Goal: Book appointment/travel/reservation

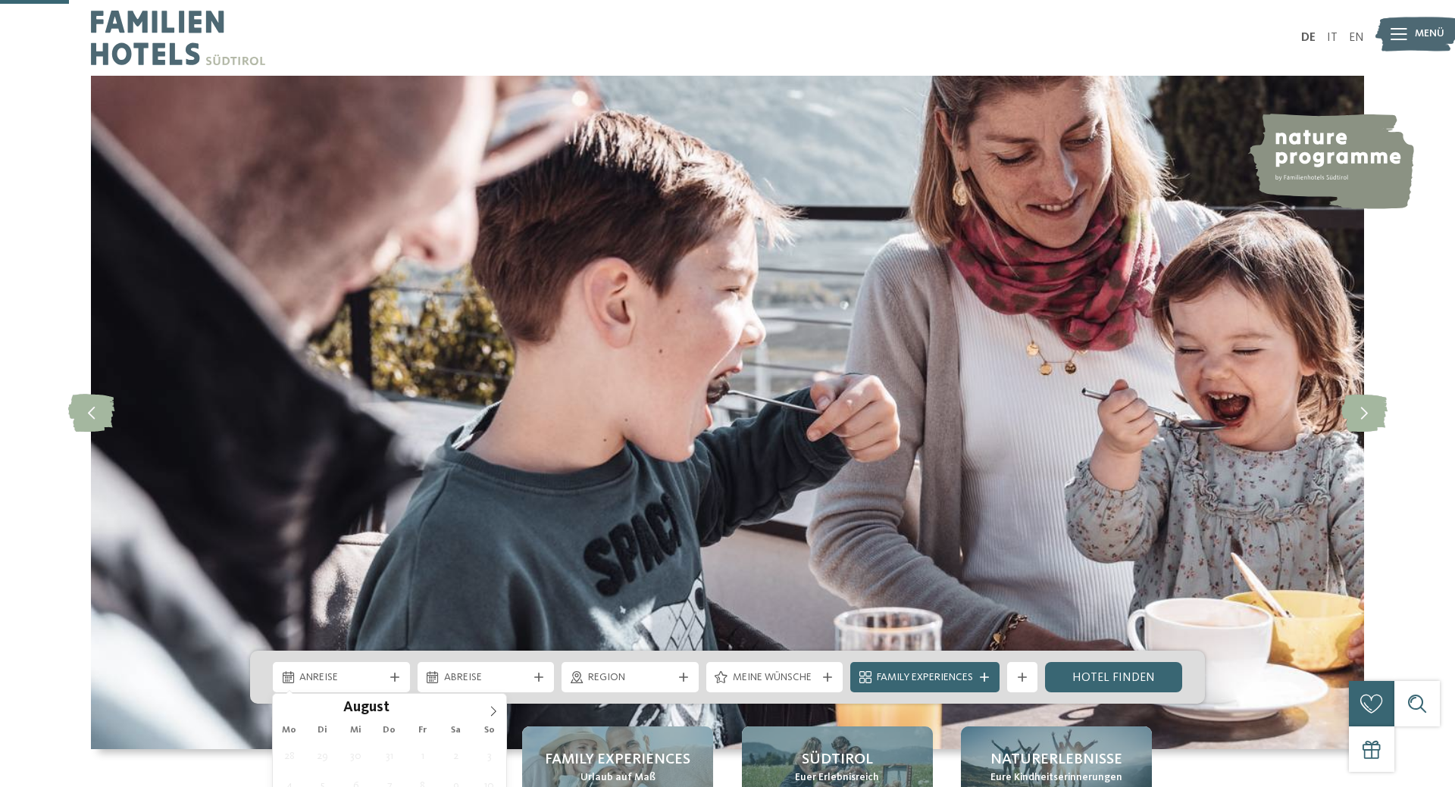
scroll to position [309, 0]
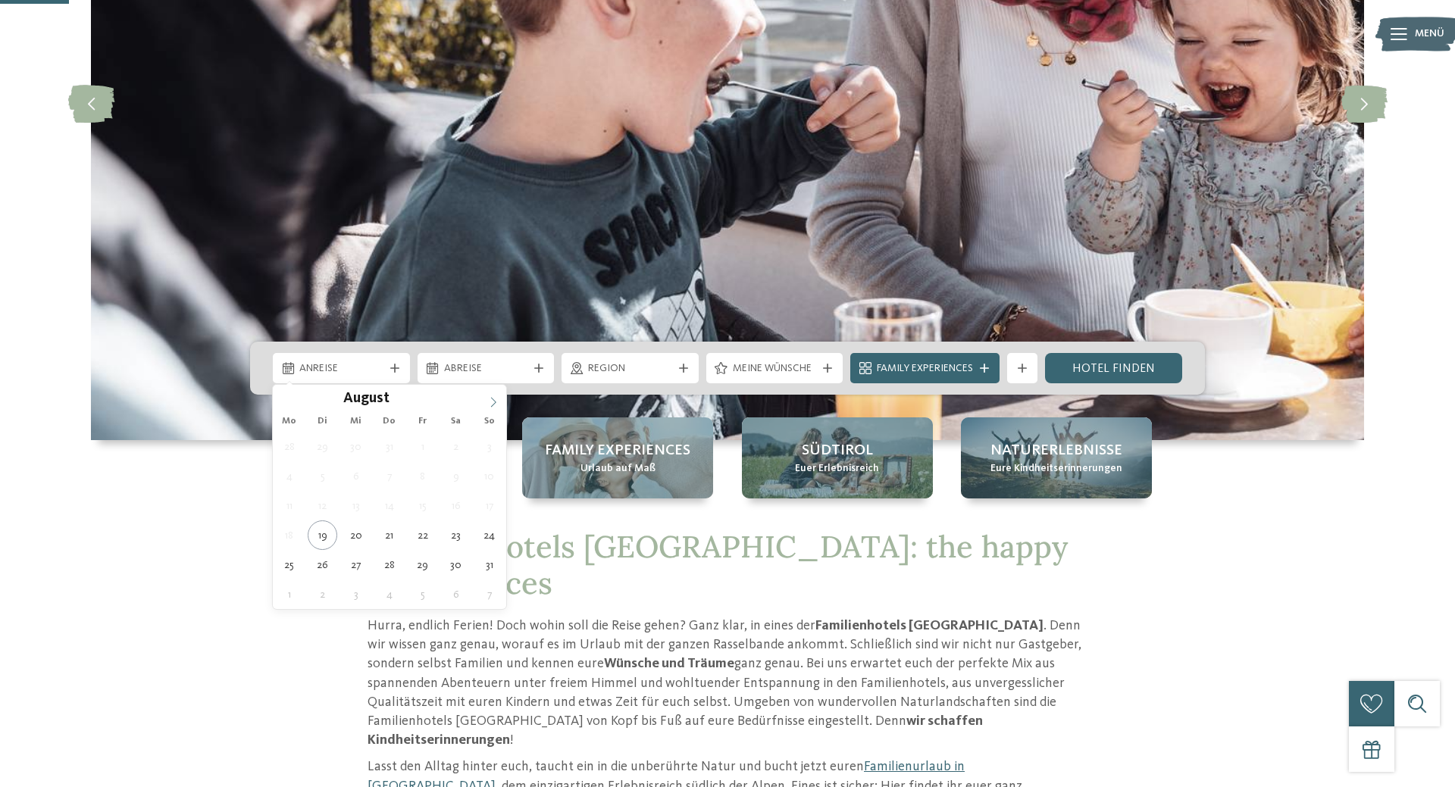
click at [491, 407] on icon at bounding box center [493, 402] width 5 height 10
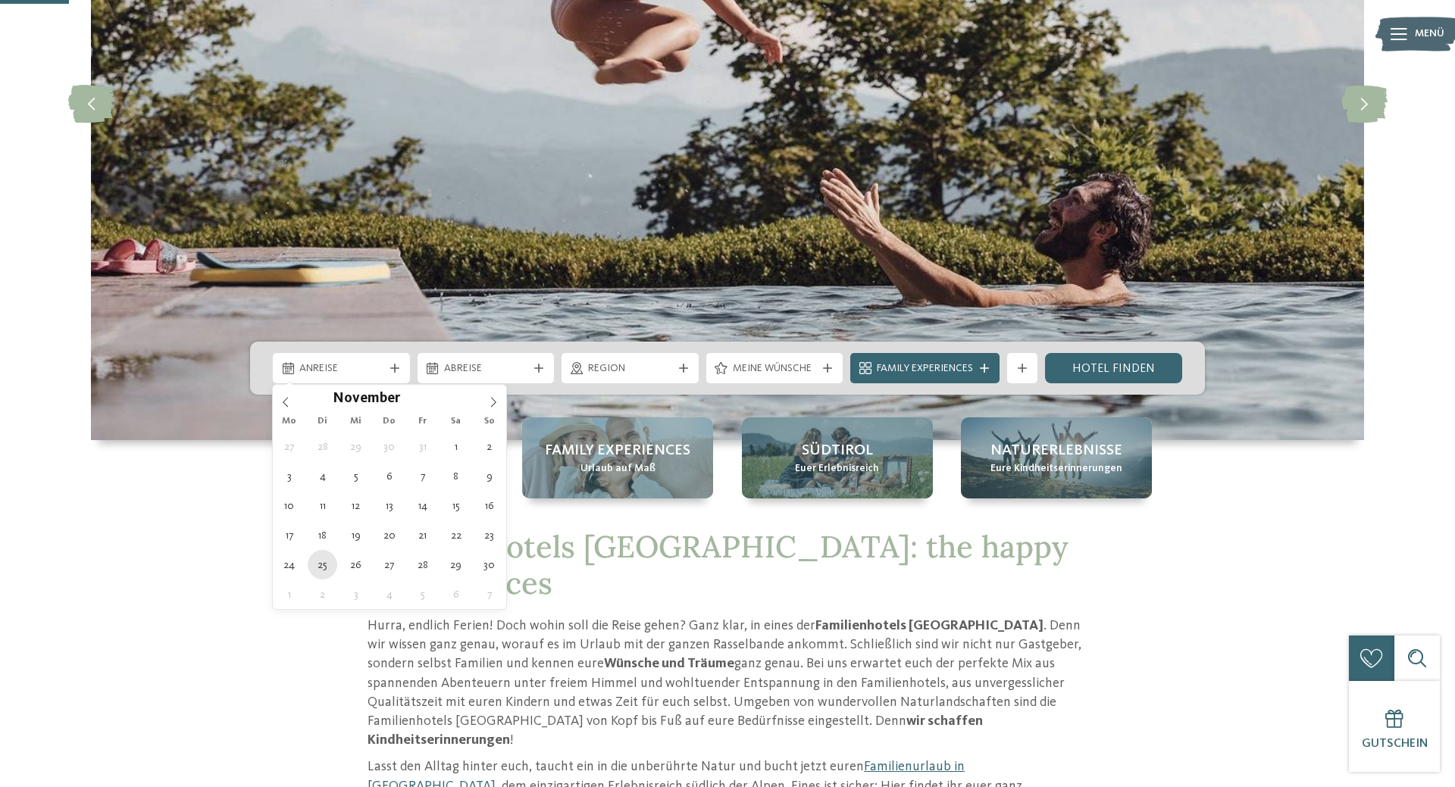
type div "[DATE]"
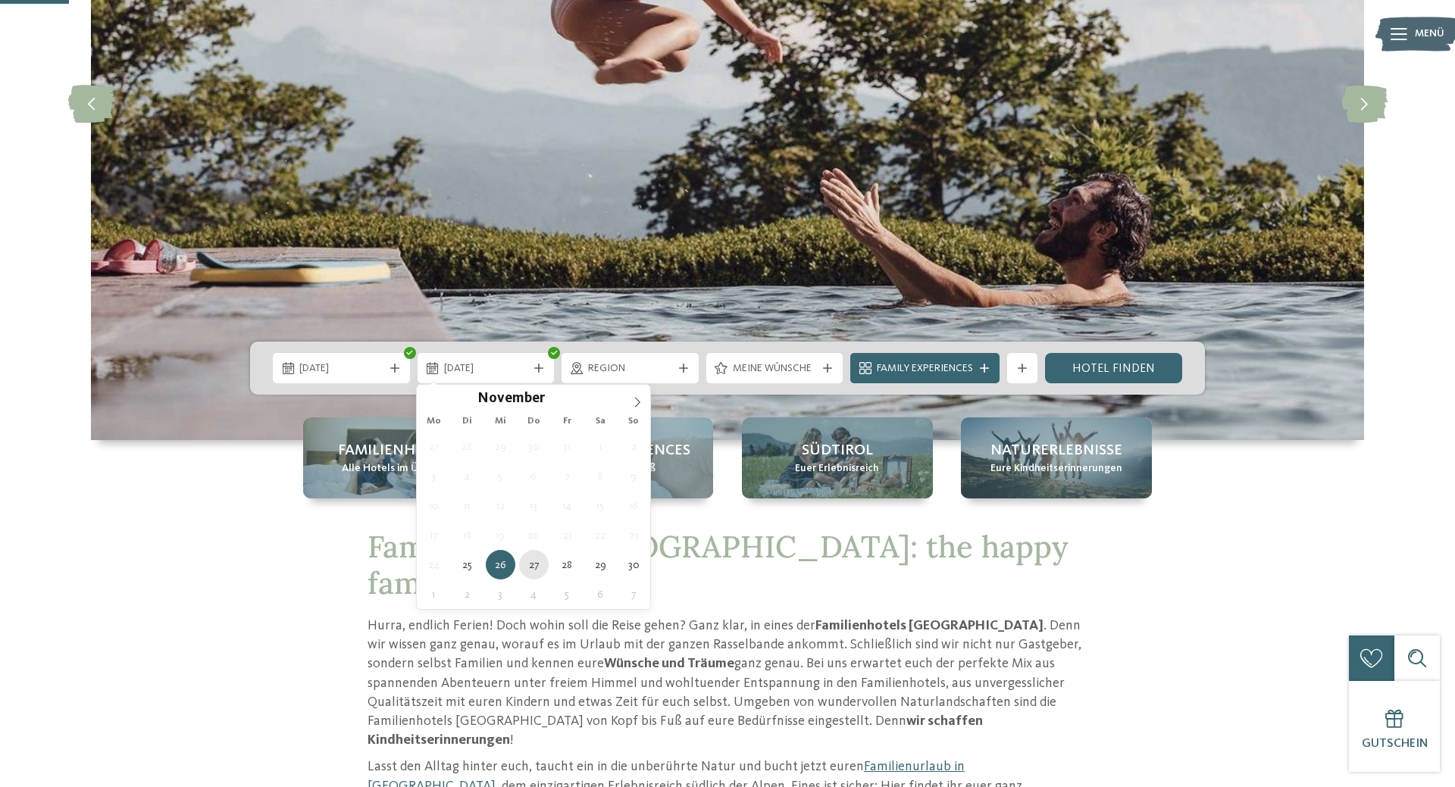
type div "[DATE]"
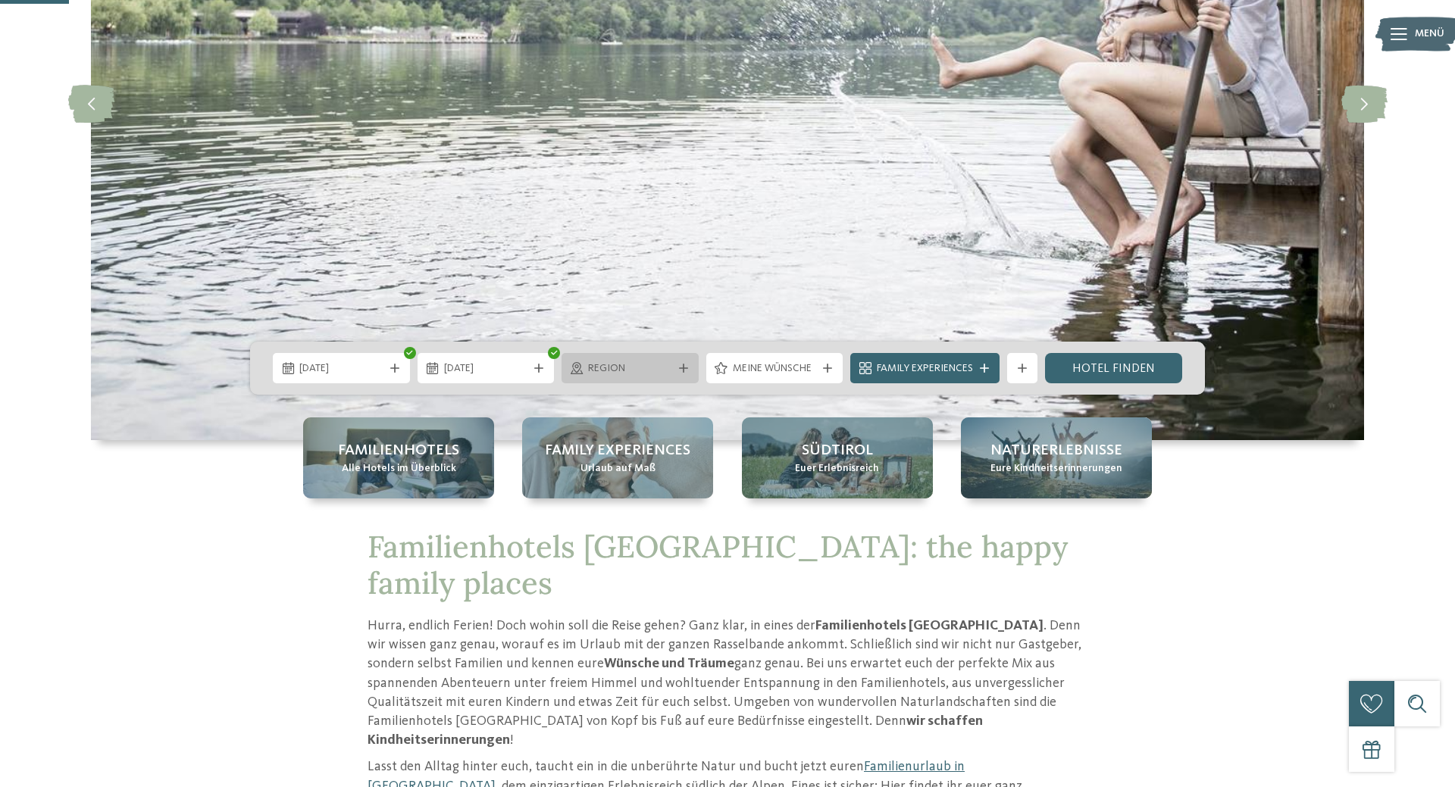
click at [656, 363] on span "Region" at bounding box center [630, 368] width 84 height 15
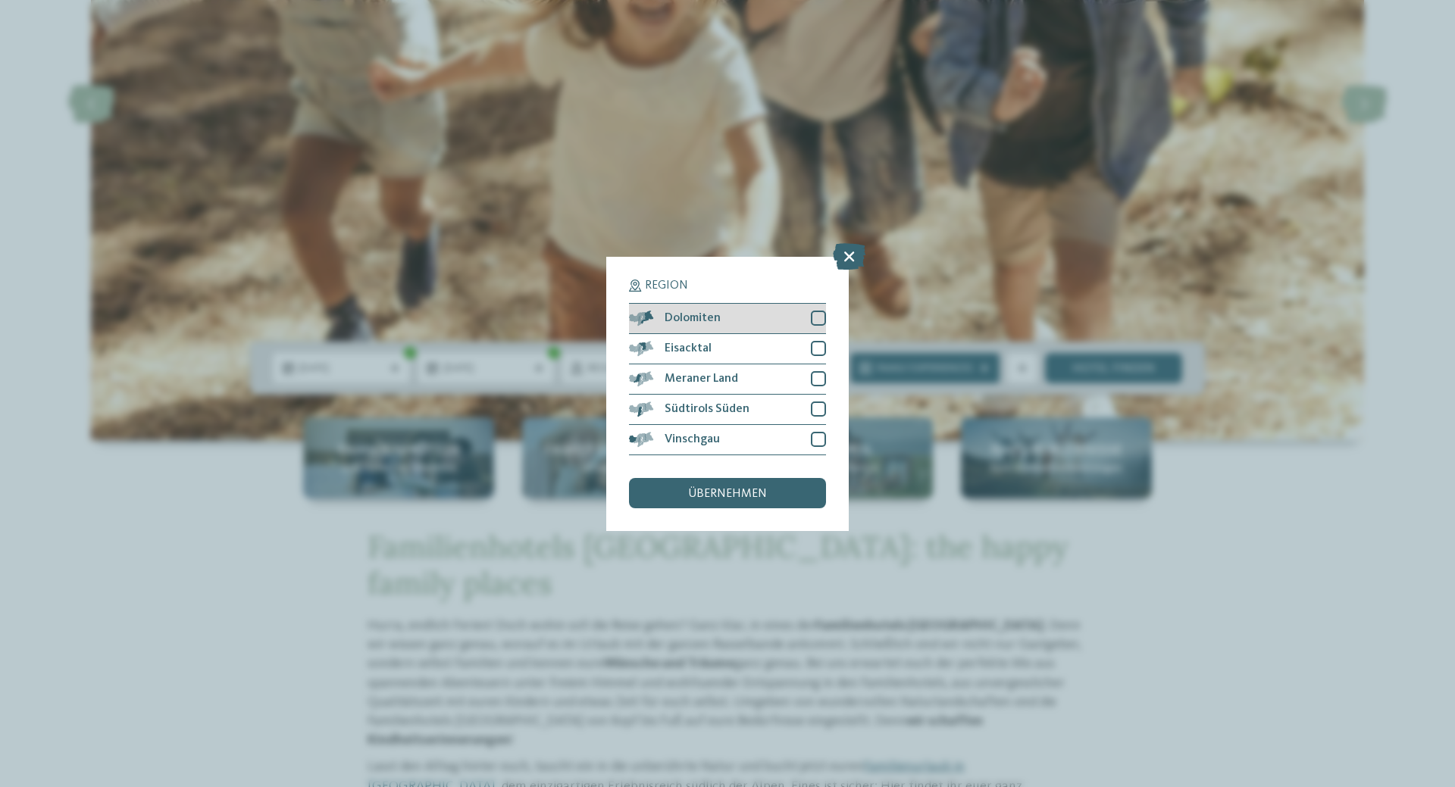
click at [821, 321] on div at bounding box center [818, 318] width 15 height 15
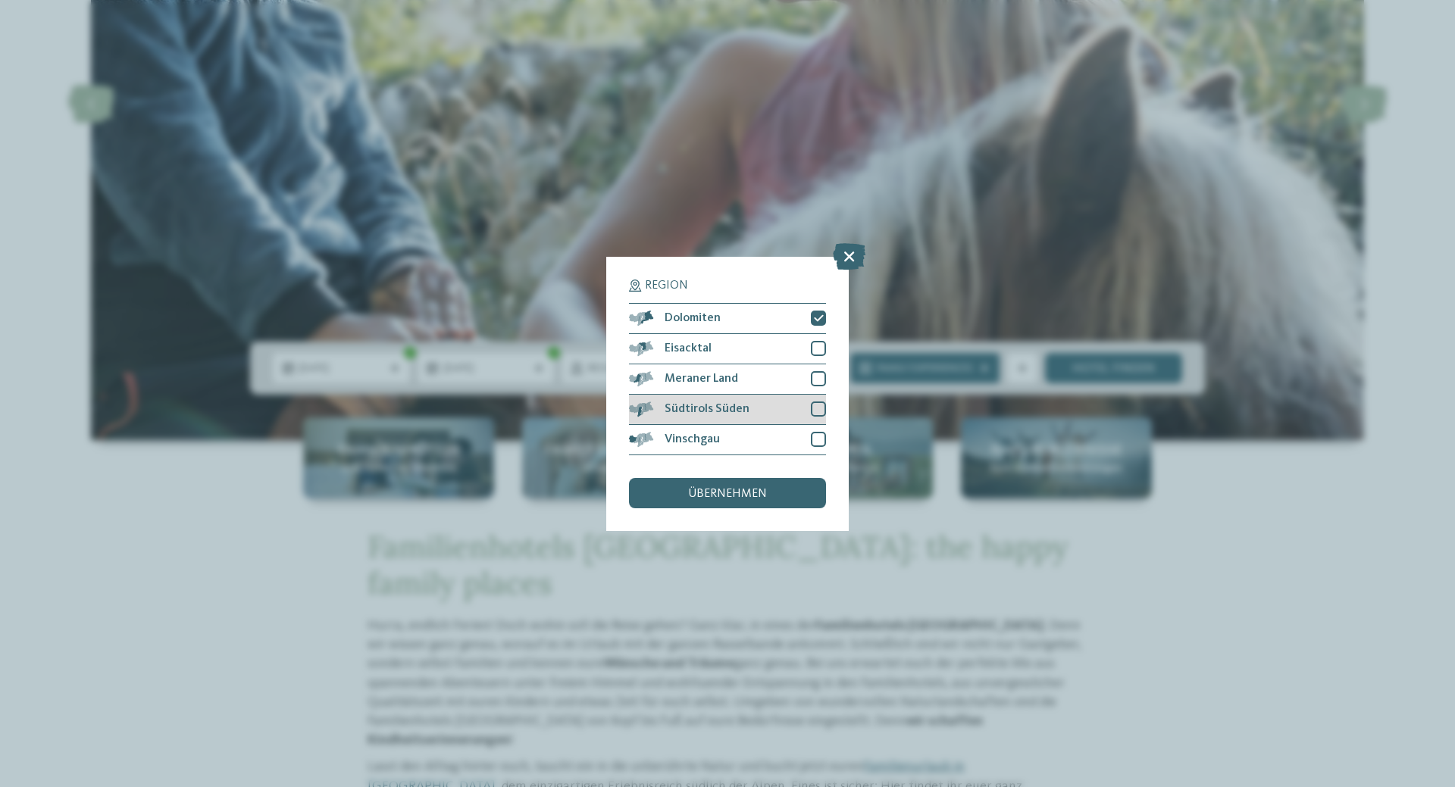
click at [816, 411] on div at bounding box center [818, 409] width 15 height 15
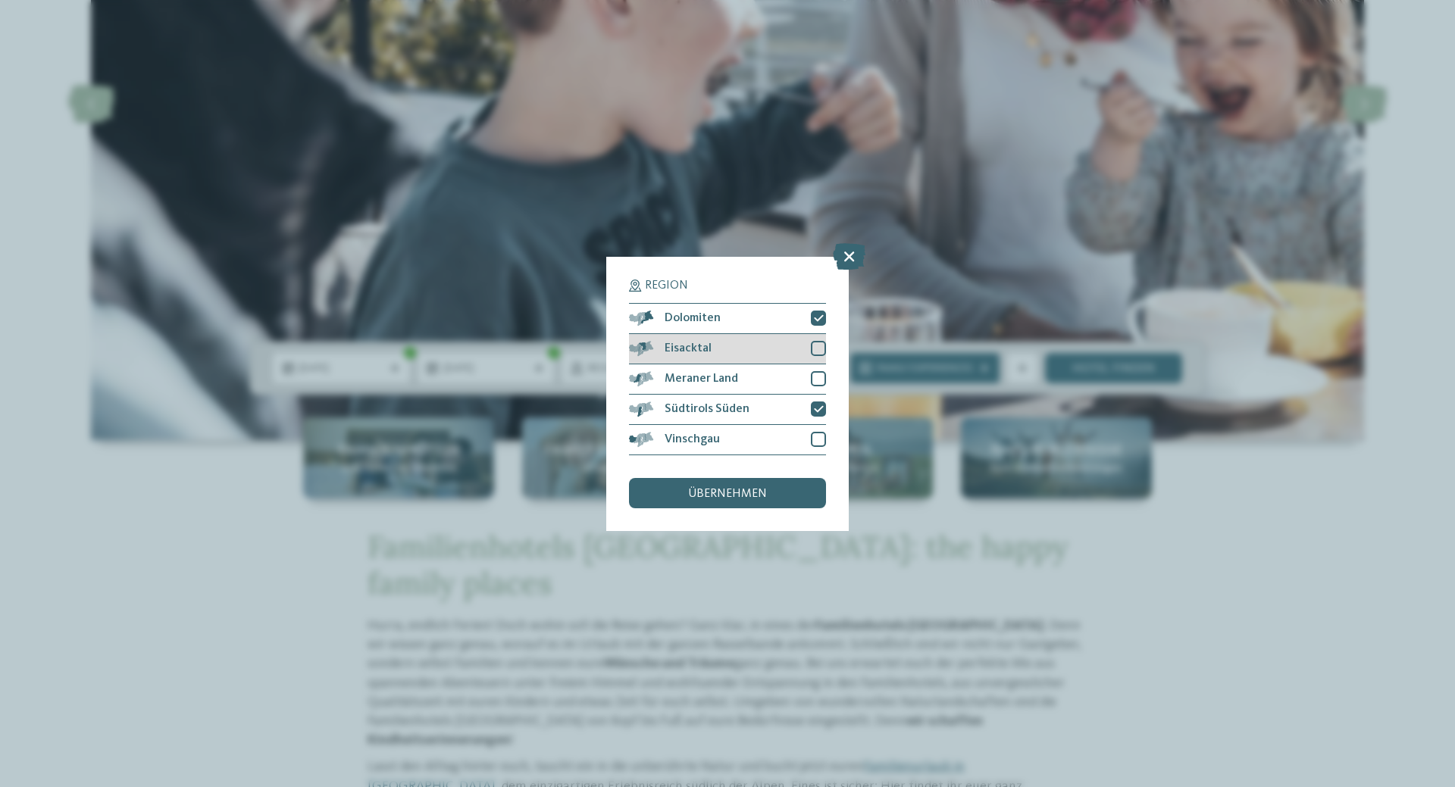
click at [817, 349] on div at bounding box center [818, 348] width 15 height 15
click at [753, 497] on span "übernehmen" at bounding box center [727, 494] width 79 height 12
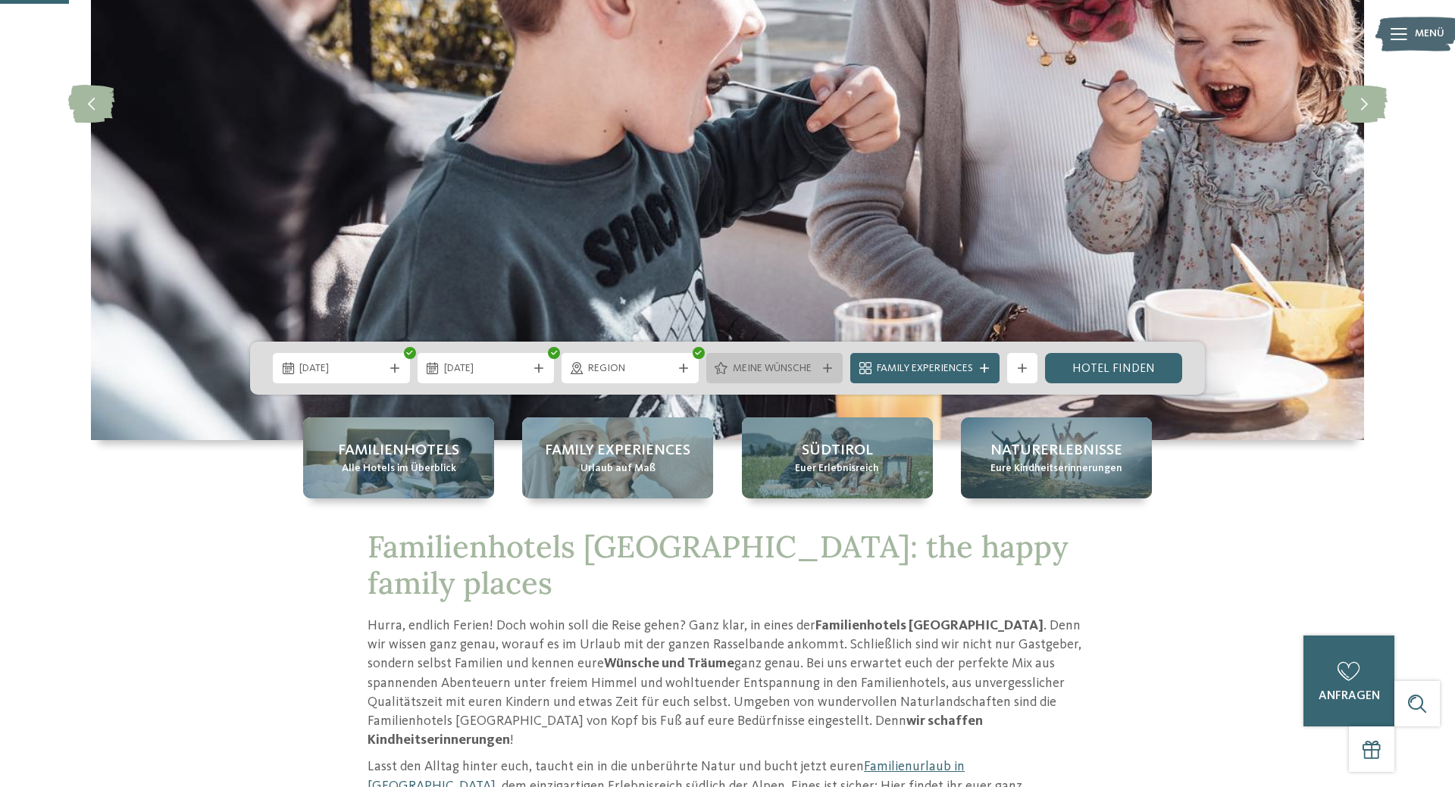
click at [823, 363] on div "Meine Wünsche" at bounding box center [774, 368] width 137 height 30
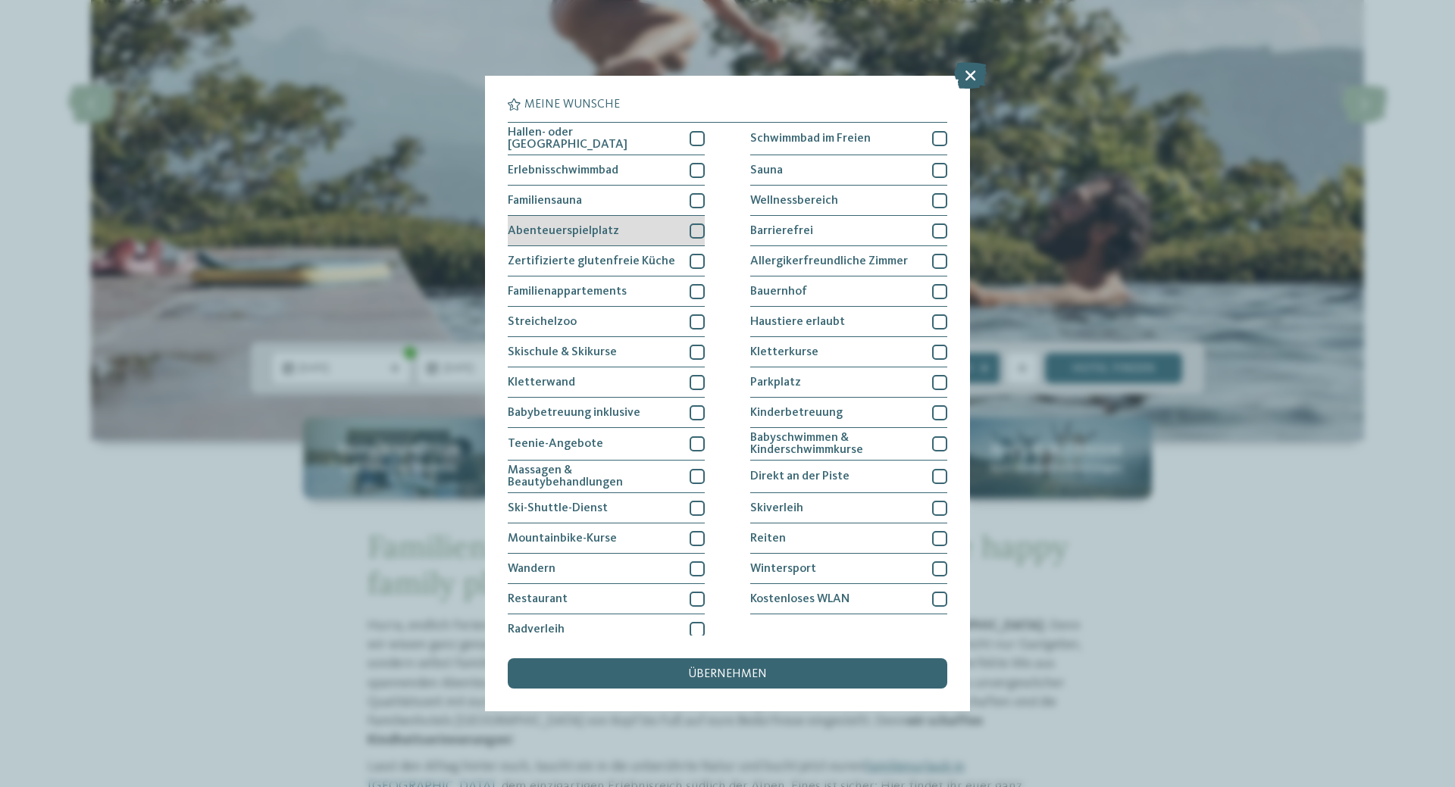
click at [693, 230] on div at bounding box center [697, 231] width 15 height 15
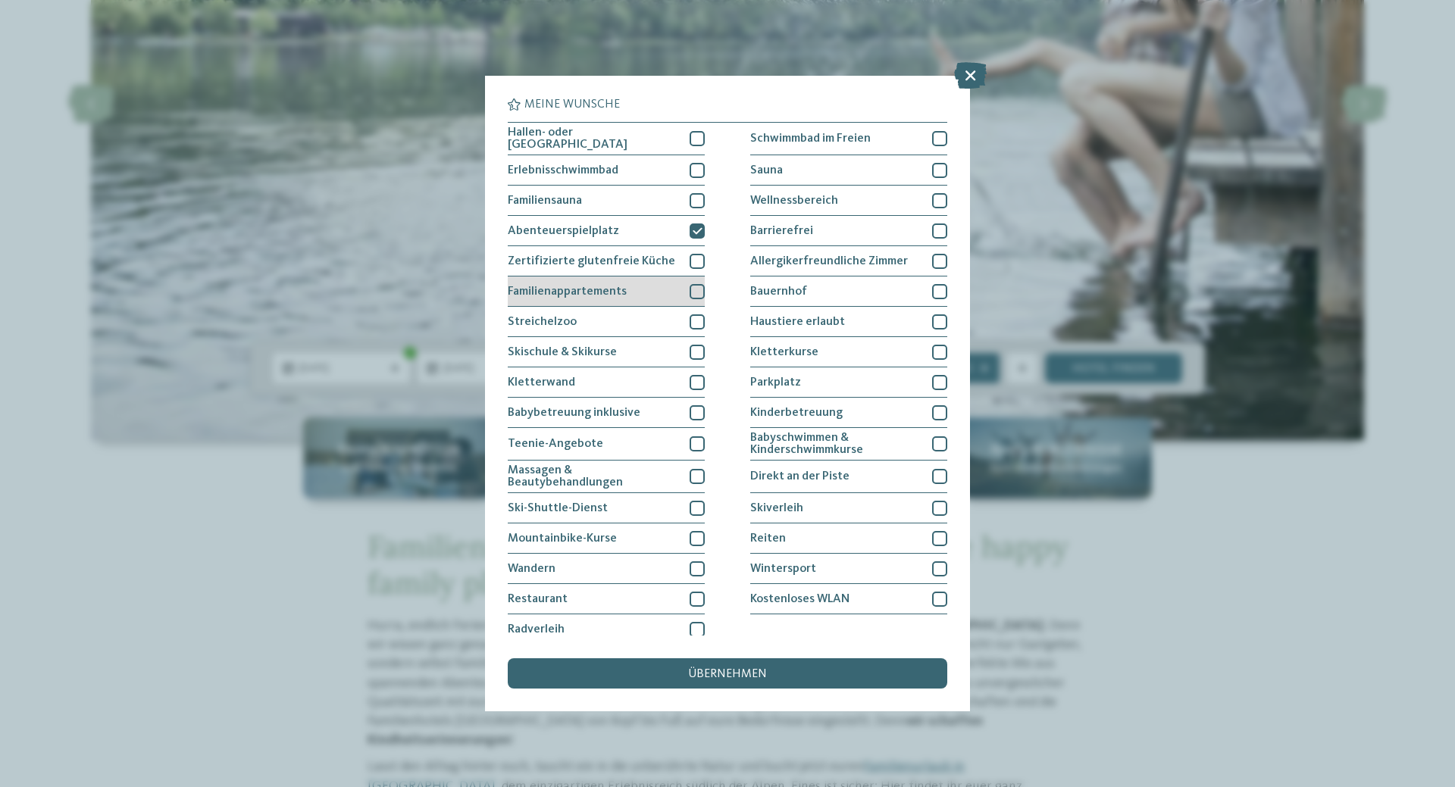
click at [699, 294] on div at bounding box center [697, 291] width 15 height 15
click at [696, 316] on div at bounding box center [697, 321] width 15 height 15
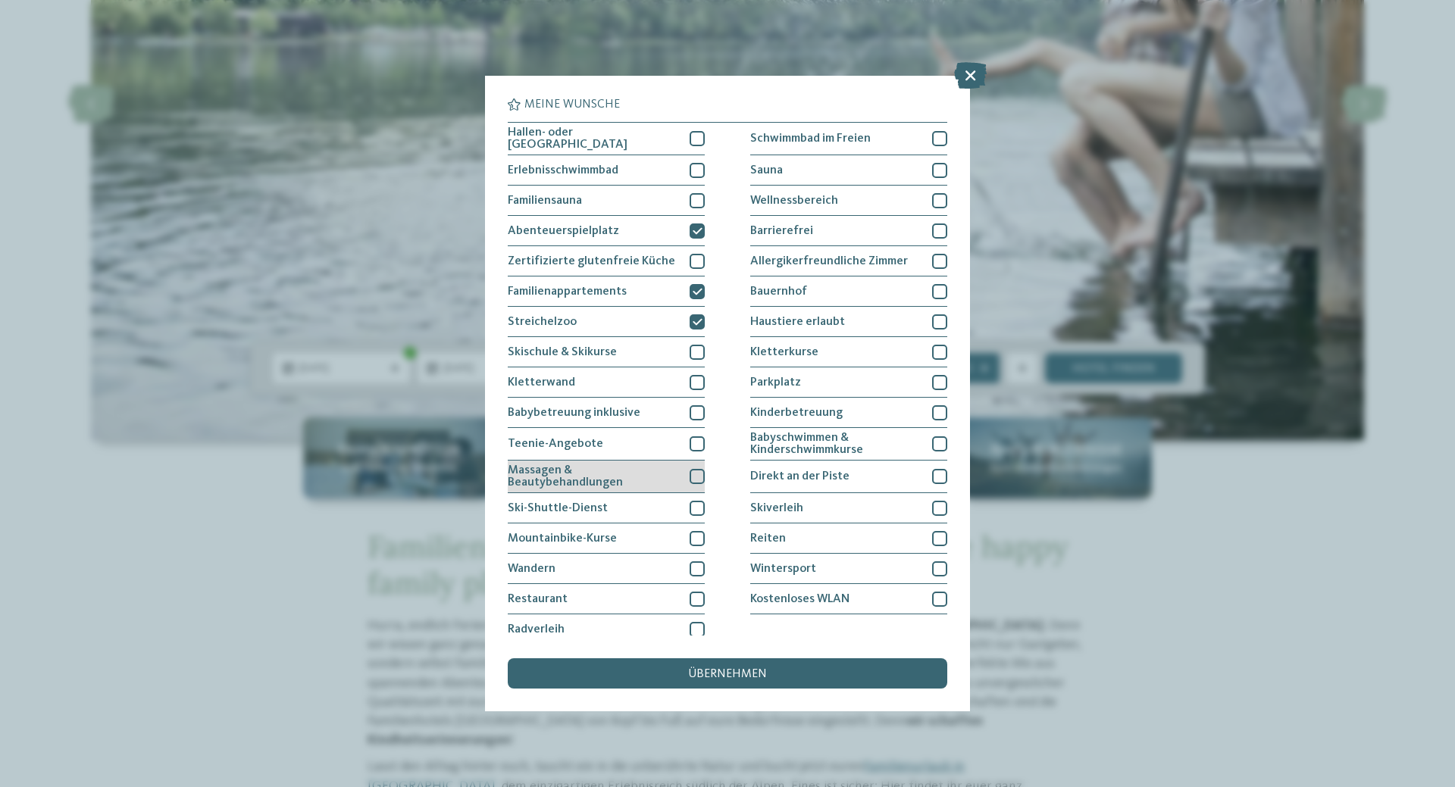
click at [698, 473] on div at bounding box center [697, 476] width 15 height 15
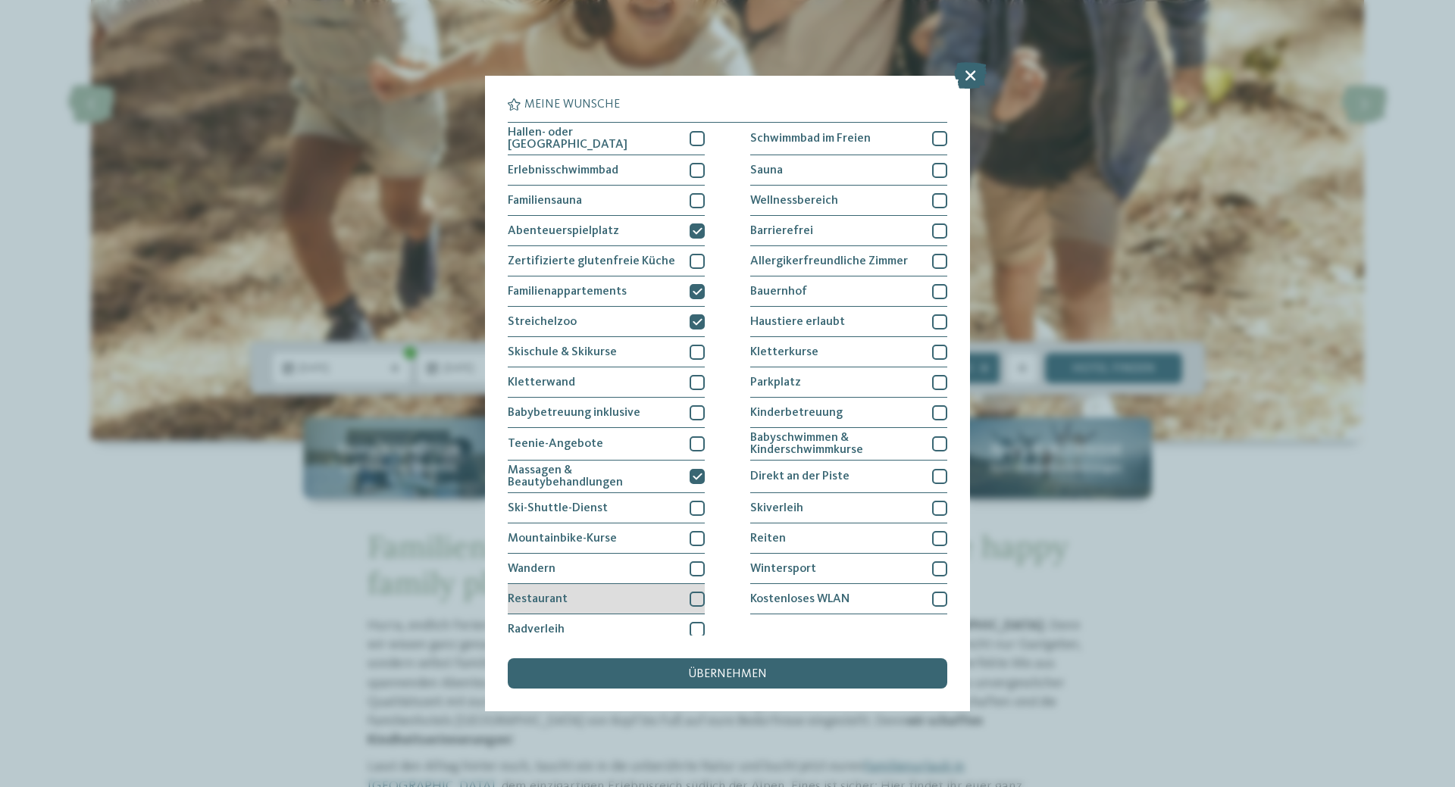
click at [695, 593] on div at bounding box center [697, 599] width 15 height 15
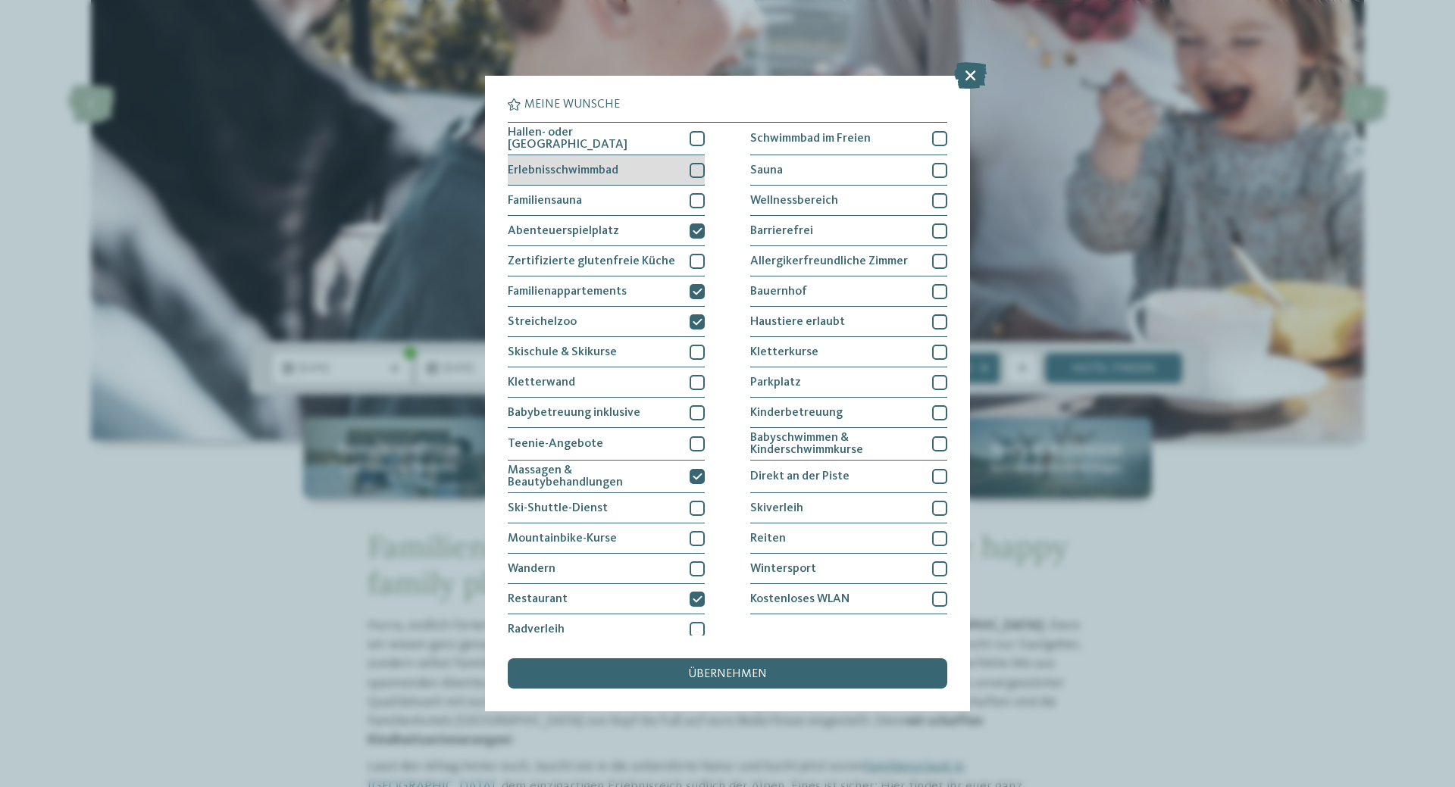
click at [697, 166] on div at bounding box center [697, 170] width 15 height 15
click at [698, 139] on div at bounding box center [697, 138] width 15 height 15
click at [934, 165] on div at bounding box center [939, 170] width 15 height 15
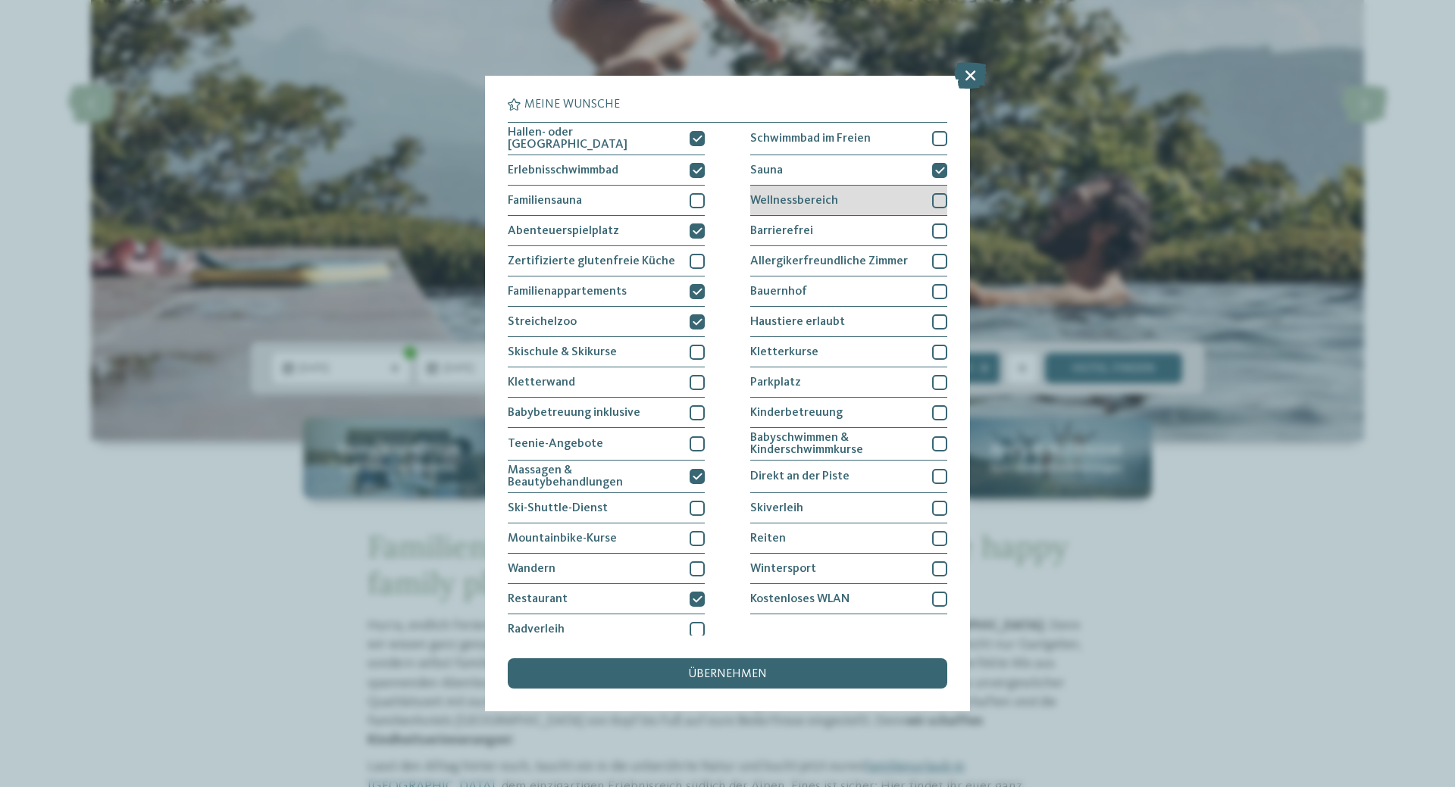
click at [939, 196] on div at bounding box center [939, 200] width 15 height 15
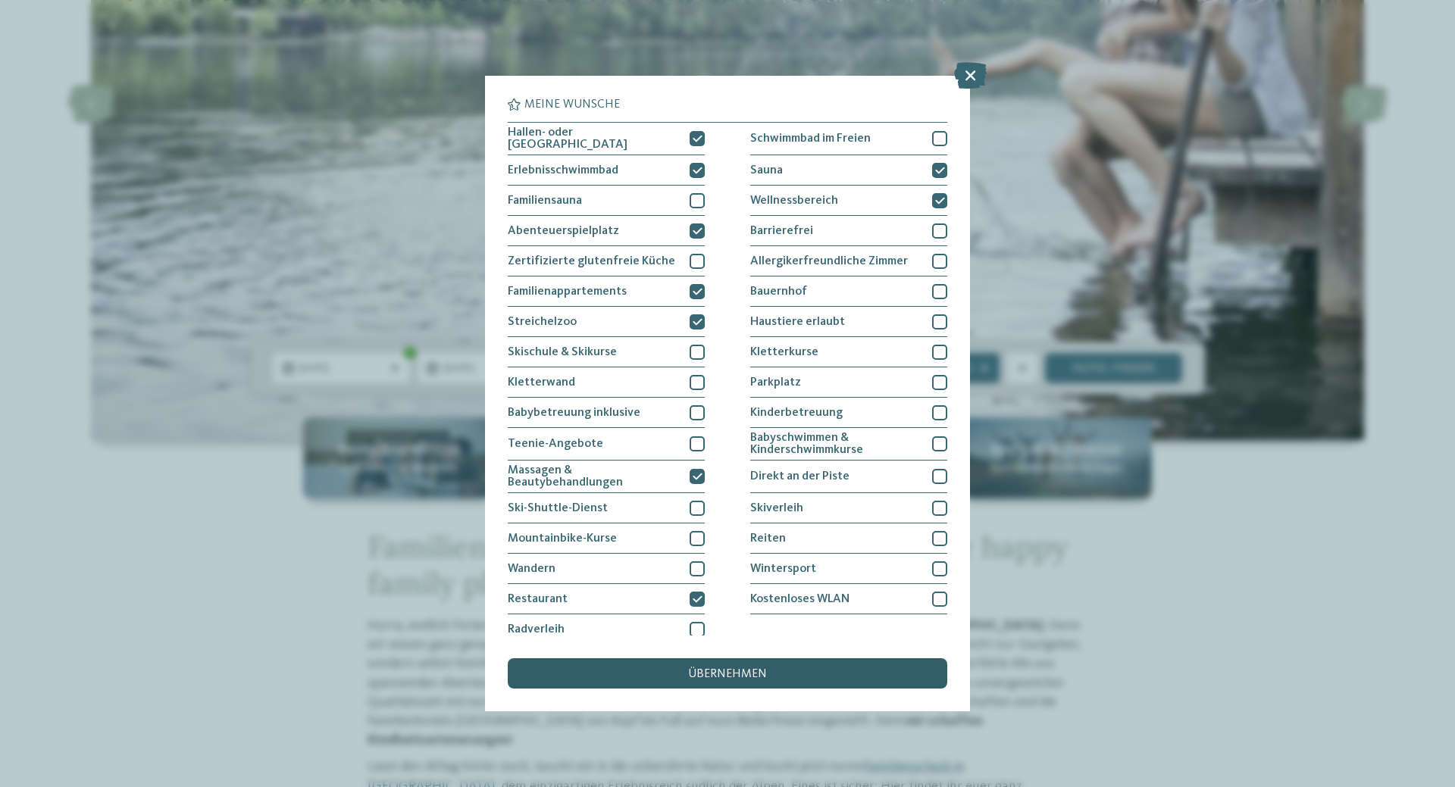
click at [733, 677] on span "übernehmen" at bounding box center [727, 674] width 79 height 12
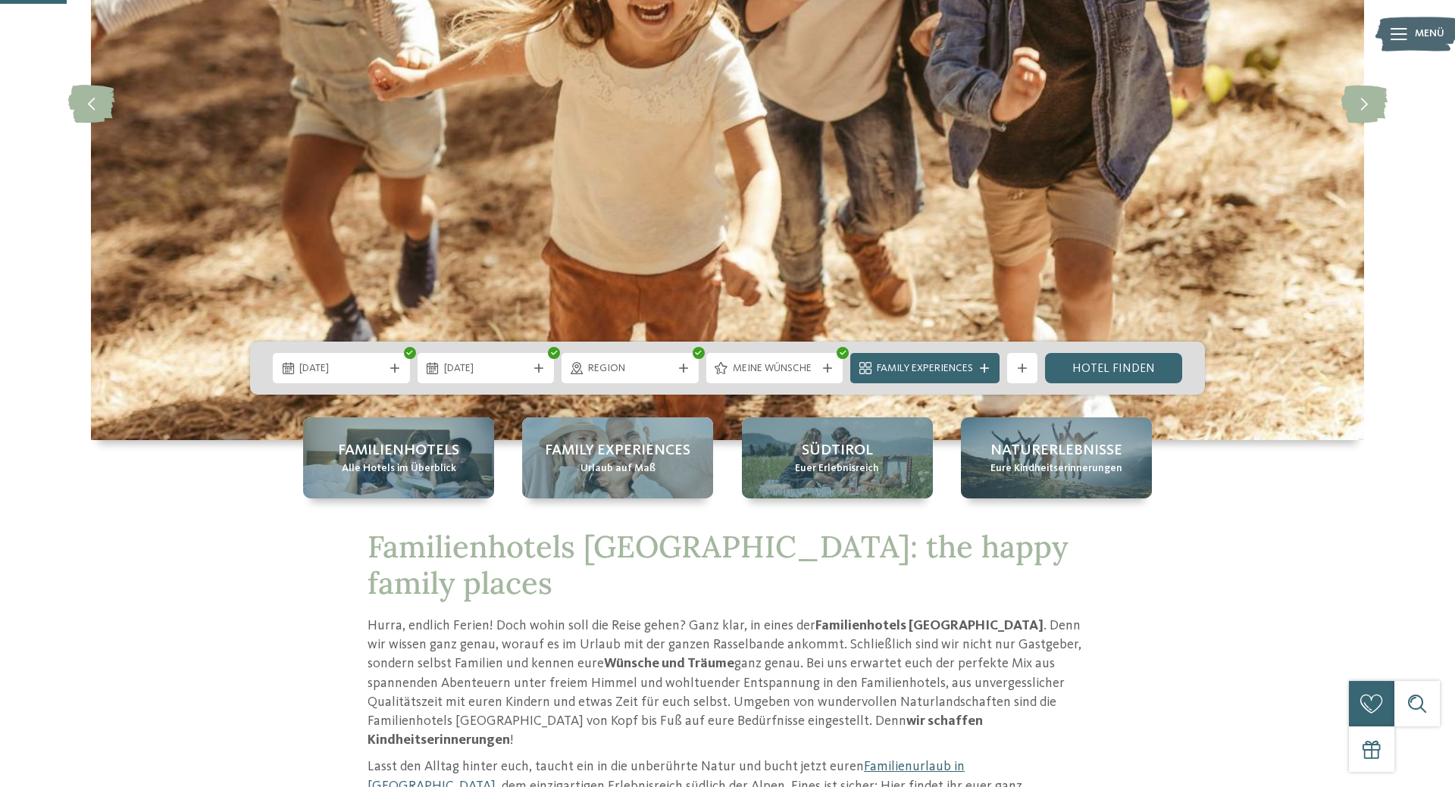
scroll to position [721, 0]
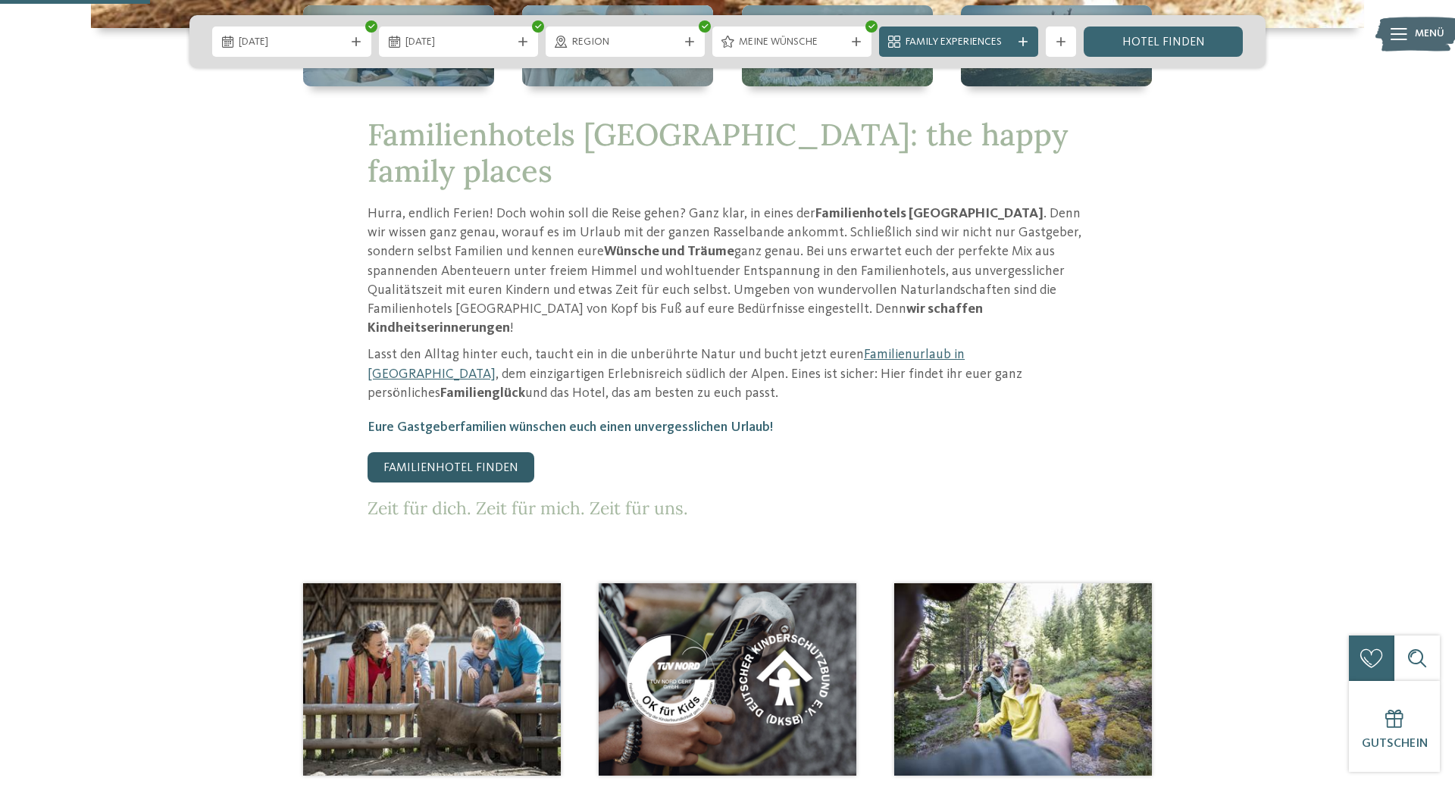
click at [499, 452] on link "Familienhotel finden" at bounding box center [451, 467] width 167 height 30
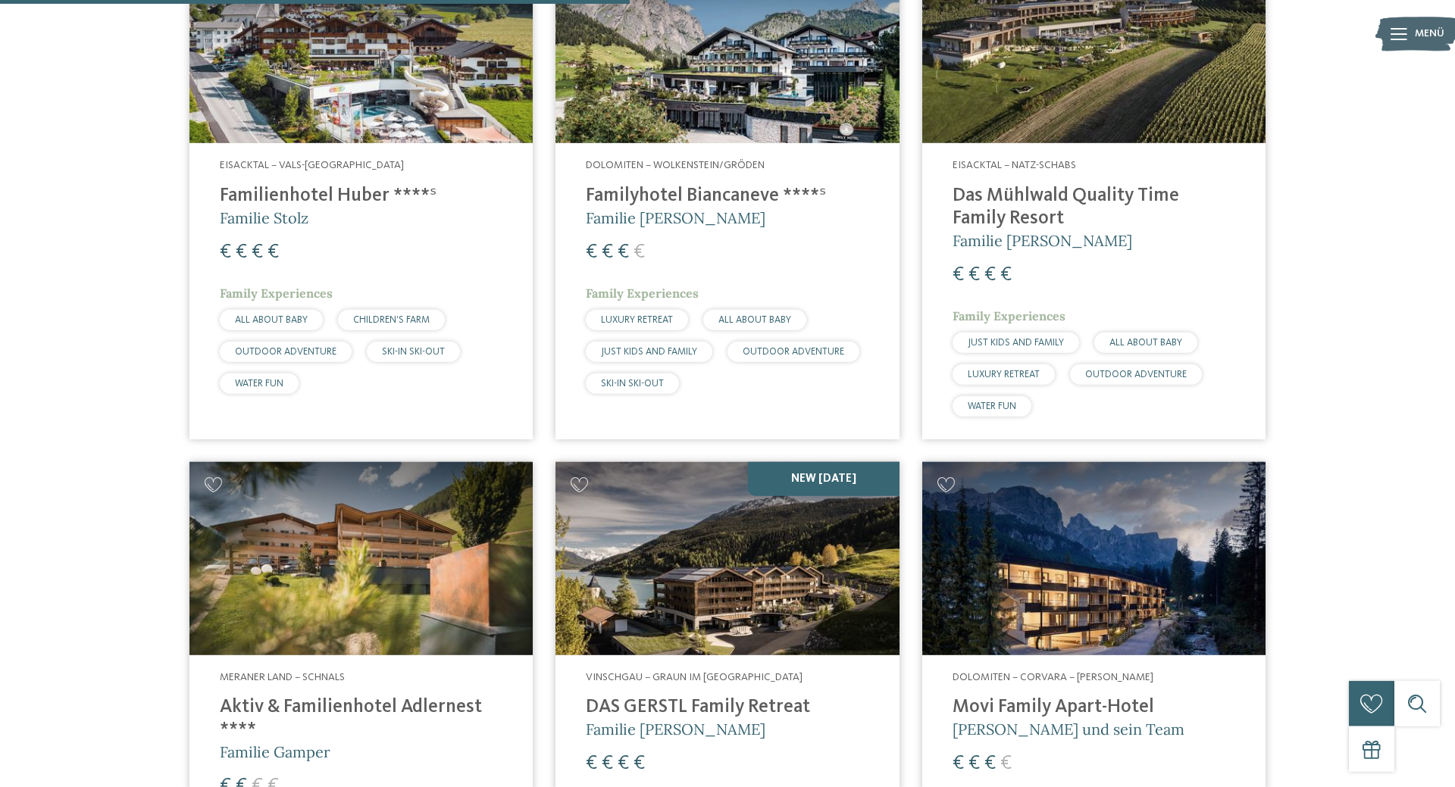
scroll to position [2164, 0]
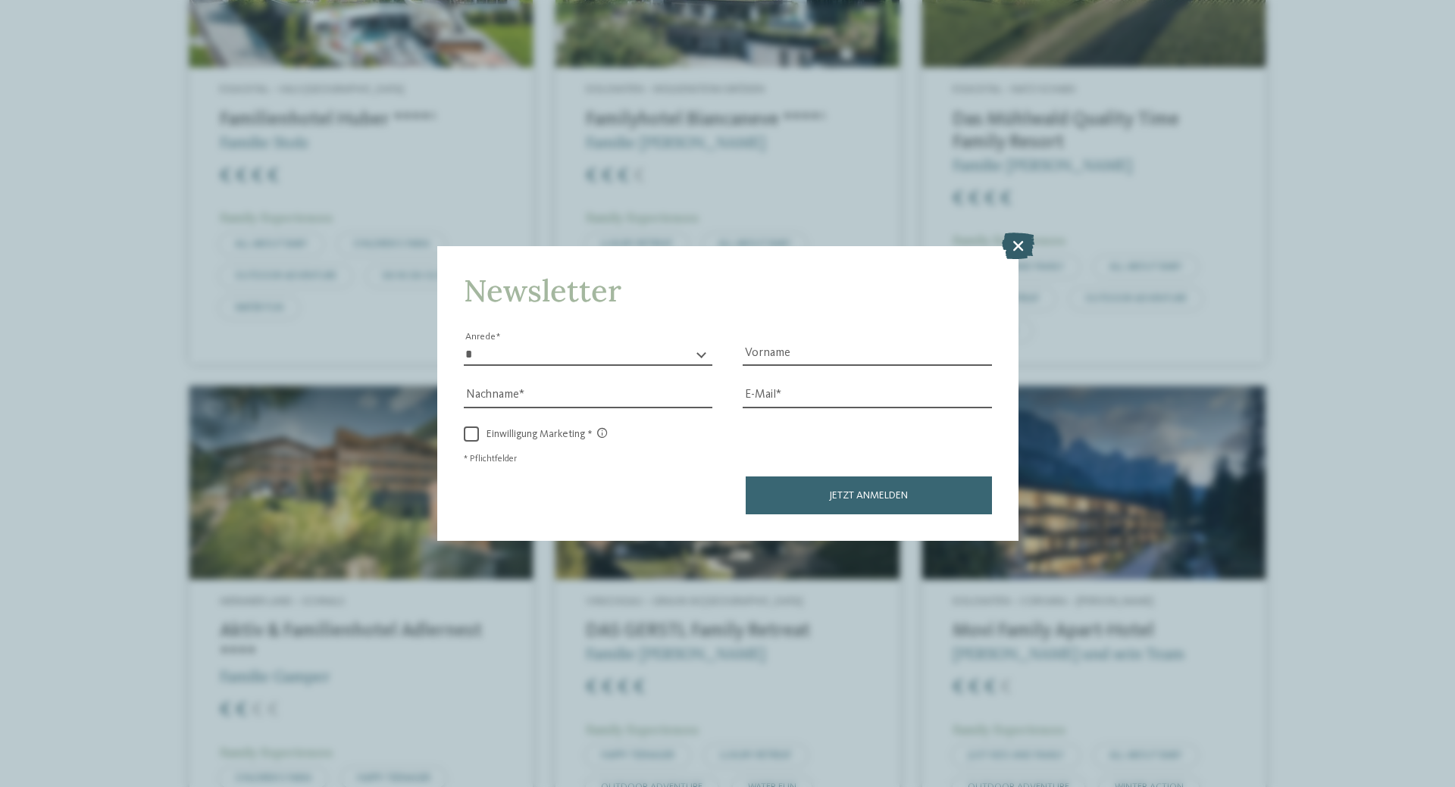
click at [1017, 248] on icon at bounding box center [1018, 246] width 33 height 27
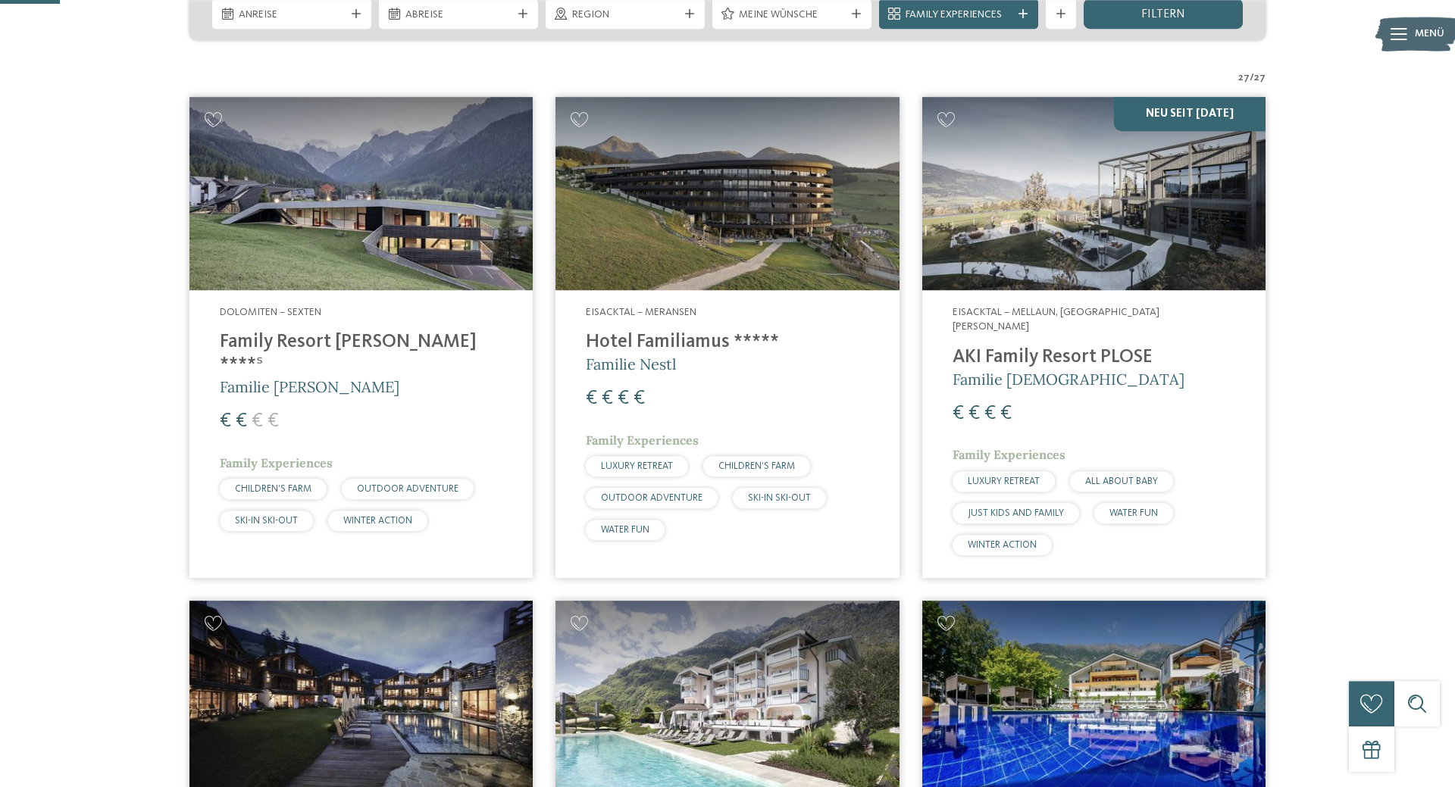
scroll to position [206, 0]
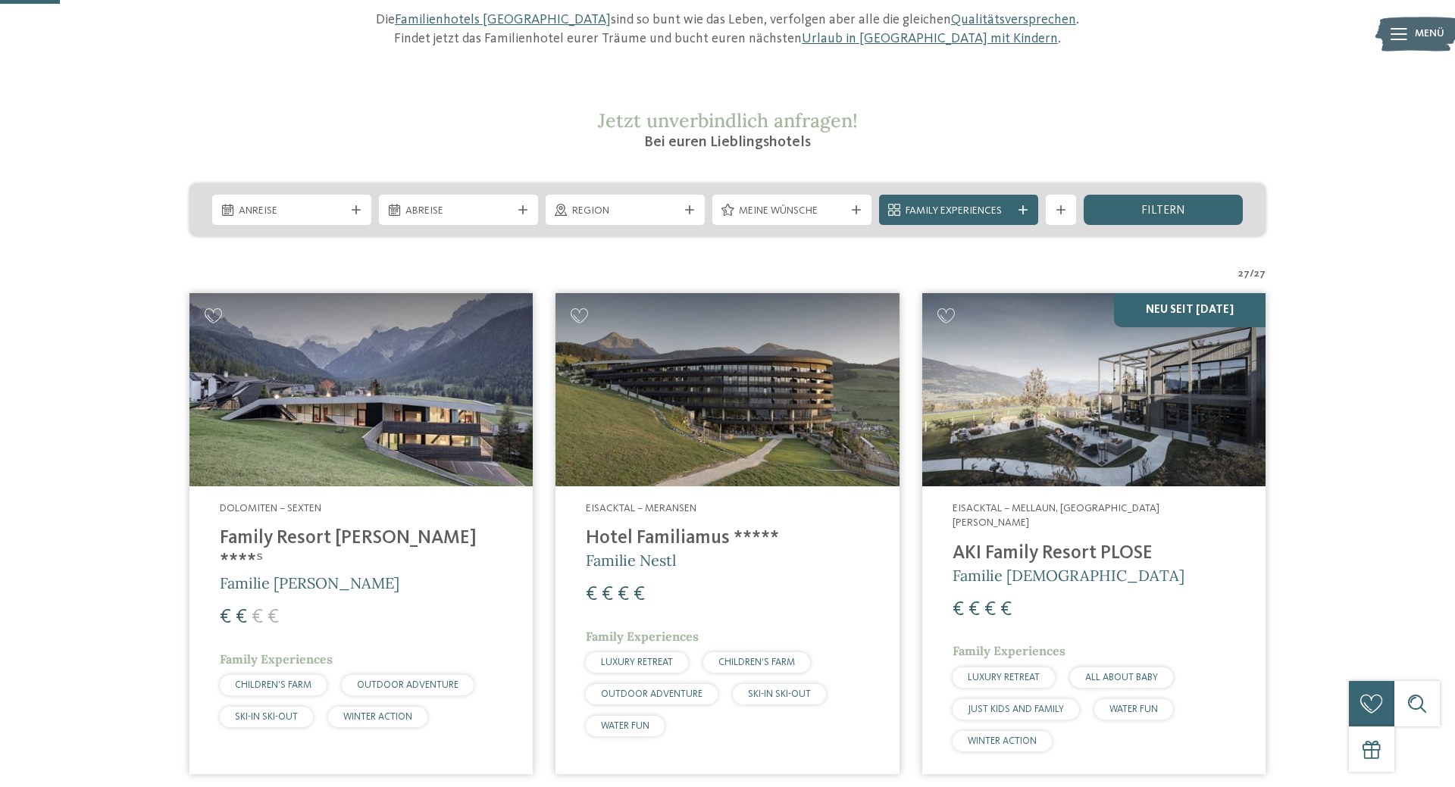
click at [340, 390] on img at bounding box center [360, 389] width 343 height 193
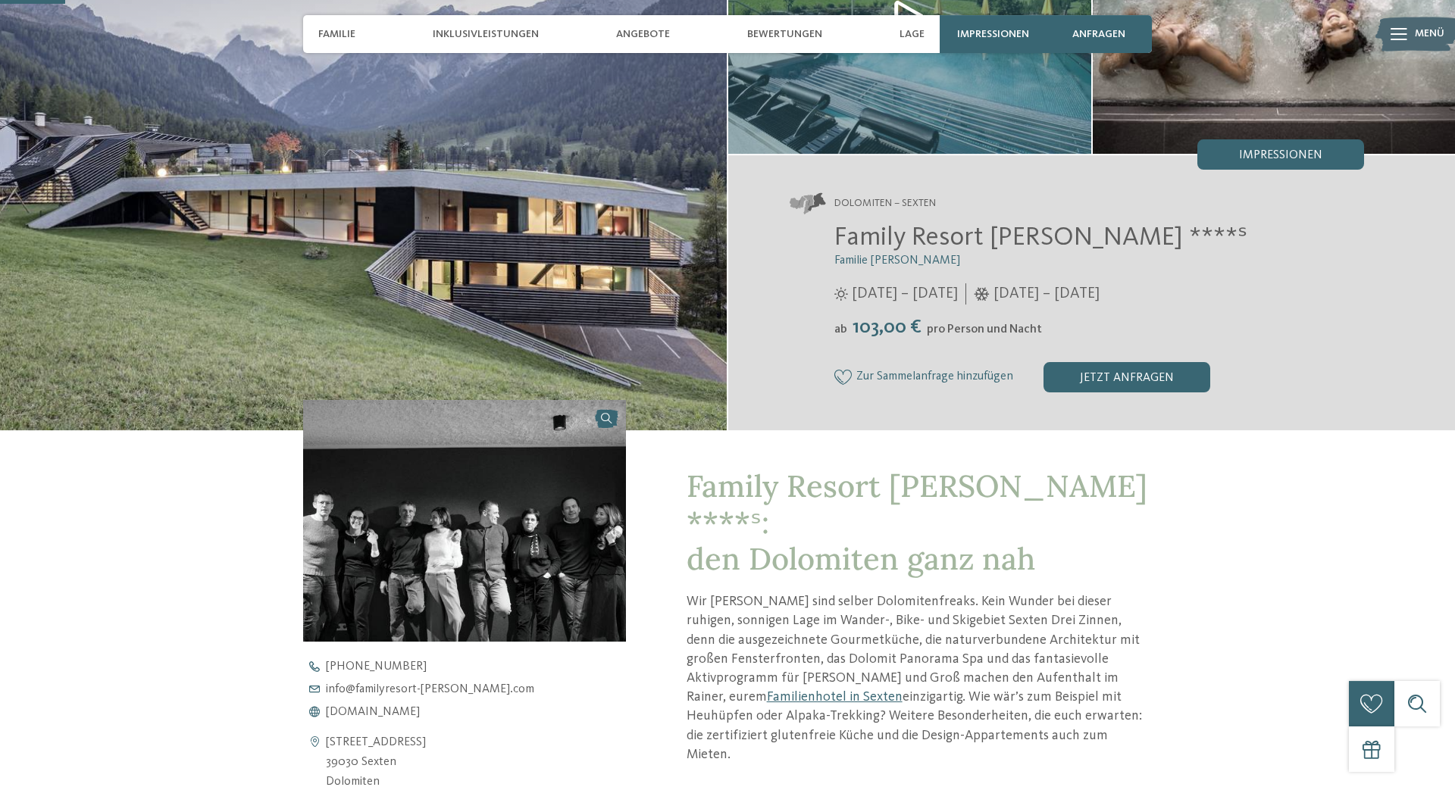
scroll to position [206, 0]
